Goal: Entertainment & Leisure: Consume media (video, audio)

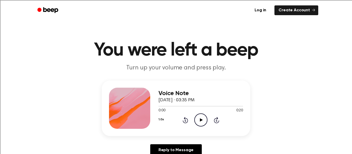
click at [201, 119] on icon at bounding box center [201, 120] width 3 height 3
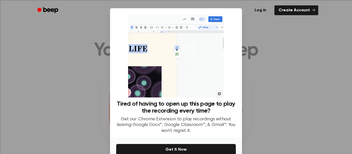
click at [281, 91] on div at bounding box center [176, 77] width 352 height 154
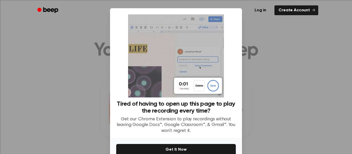
click at [269, 97] on div at bounding box center [176, 77] width 352 height 154
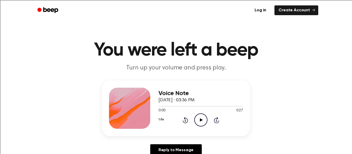
click at [200, 120] on icon at bounding box center [201, 120] width 3 height 3
click at [203, 119] on icon "Play Audio" at bounding box center [200, 120] width 13 height 13
click at [198, 120] on icon "Play Audio" at bounding box center [200, 120] width 13 height 13
click at [202, 120] on icon at bounding box center [201, 120] width 3 height 3
click at [201, 123] on icon "Play Audio" at bounding box center [200, 120] width 13 height 13
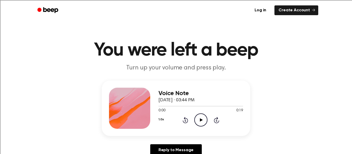
click at [200, 118] on icon "Play Audio" at bounding box center [200, 120] width 13 height 13
click at [201, 126] on icon "Play Audio" at bounding box center [200, 120] width 13 height 13
click at [202, 121] on icon "Play Audio" at bounding box center [200, 120] width 13 height 13
click at [200, 122] on icon "Play Audio" at bounding box center [200, 120] width 13 height 13
click at [204, 122] on icon "Play Audio" at bounding box center [200, 120] width 13 height 13
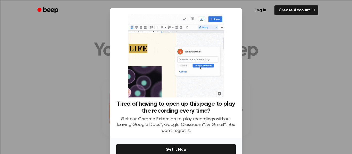
click at [276, 57] on div at bounding box center [176, 77] width 352 height 154
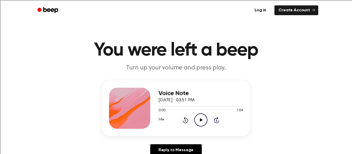
click at [203, 121] on icon "Play Audio" at bounding box center [200, 120] width 13 height 13
